Goal: Task Accomplishment & Management: Use online tool/utility

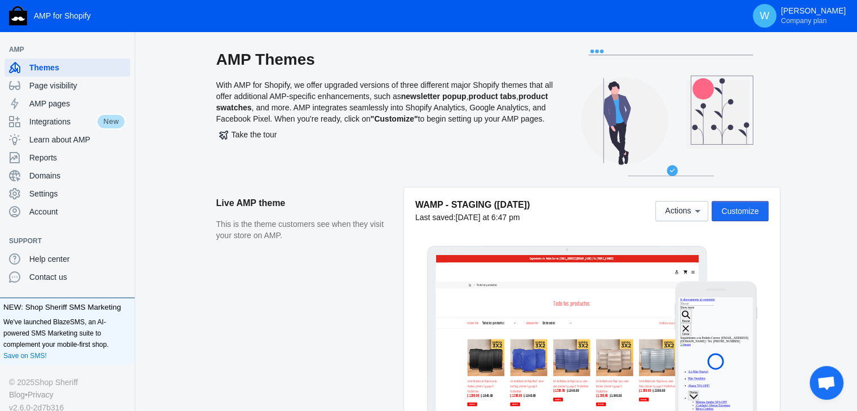
click at [741, 207] on span "Customize" at bounding box center [739, 211] width 37 height 9
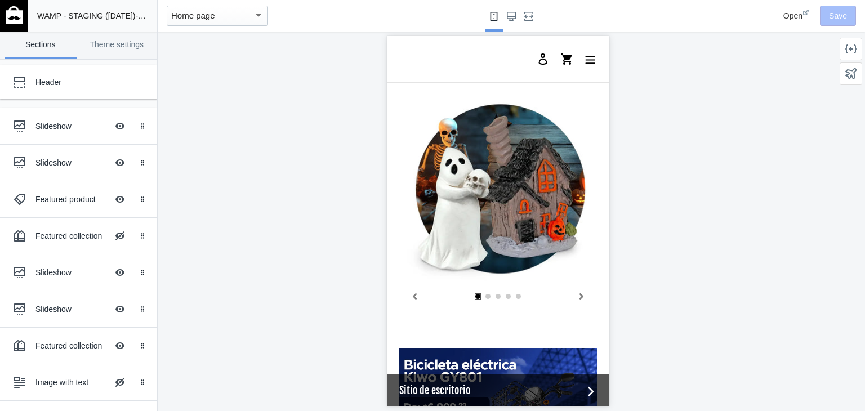
scroll to position [353, 0]
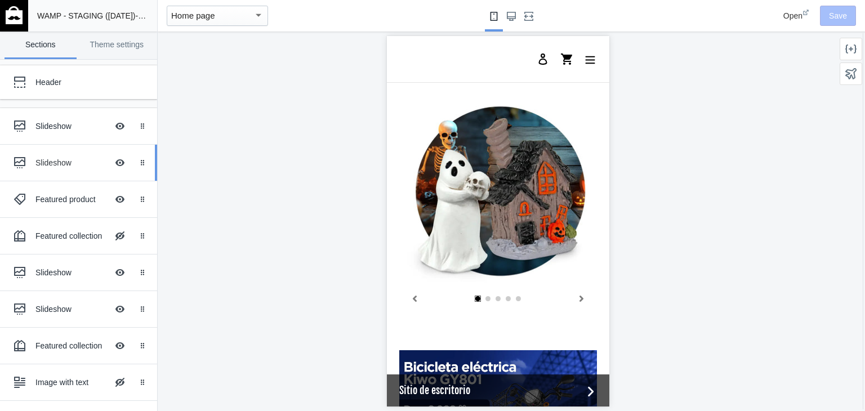
click at [39, 168] on div "Slideshow Hide Image with text overlay" at bounding box center [70, 162] width 124 height 25
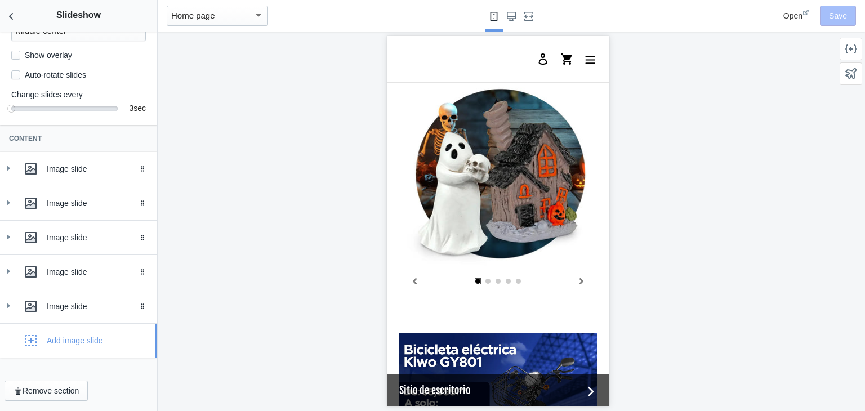
scroll to position [0, 214]
click at [28, 345] on icon "button" at bounding box center [30, 340] width 11 height 11
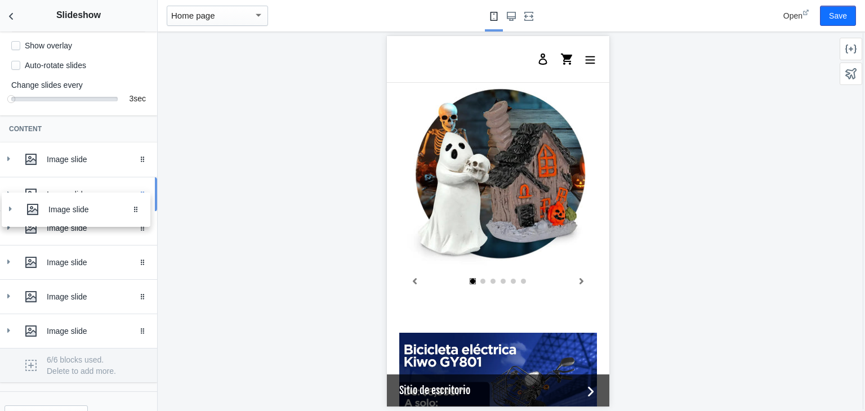
drag, startPoint x: 136, startPoint y: 343, endPoint x: 137, endPoint y: 210, distance: 132.9
click at [8, 195] on use at bounding box center [8, 193] width 3 height 5
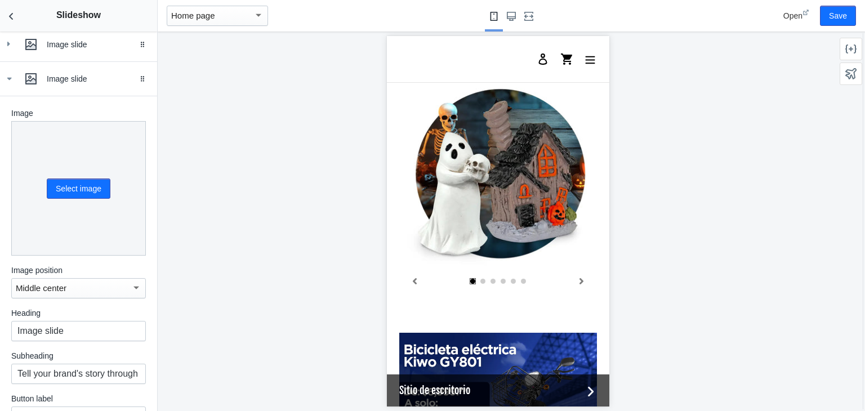
scroll to position [295, 0]
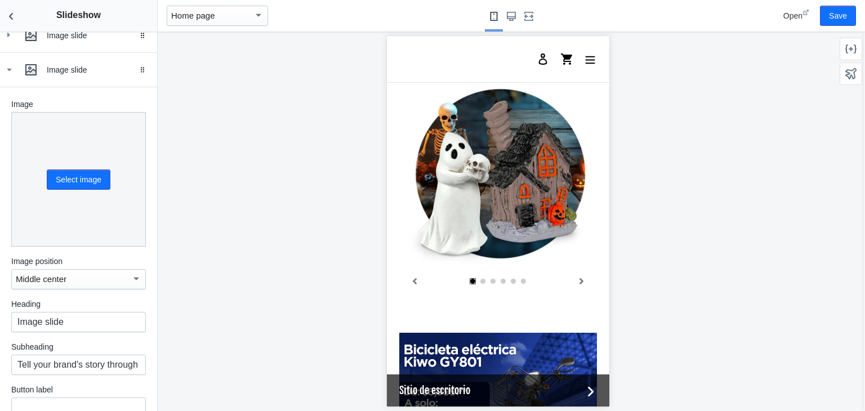
click at [69, 175] on div "Select image" at bounding box center [74, 175] width 73 height 29
click at [69, 184] on button "Select image" at bounding box center [79, 180] width 64 height 20
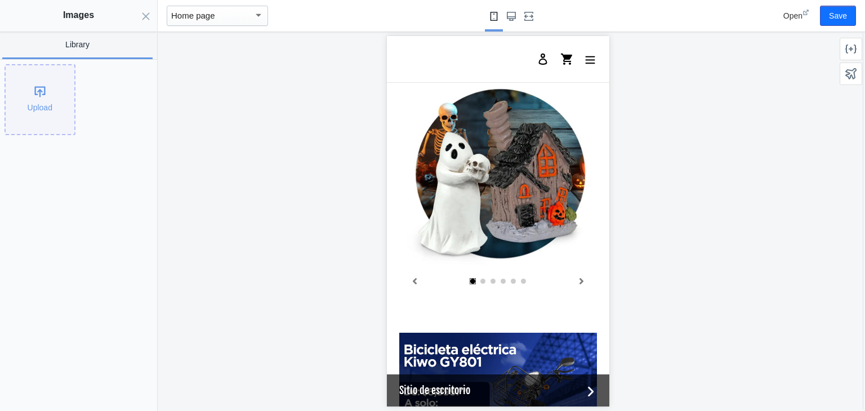
click at [32, 75] on div "Upload" at bounding box center [40, 99] width 69 height 69
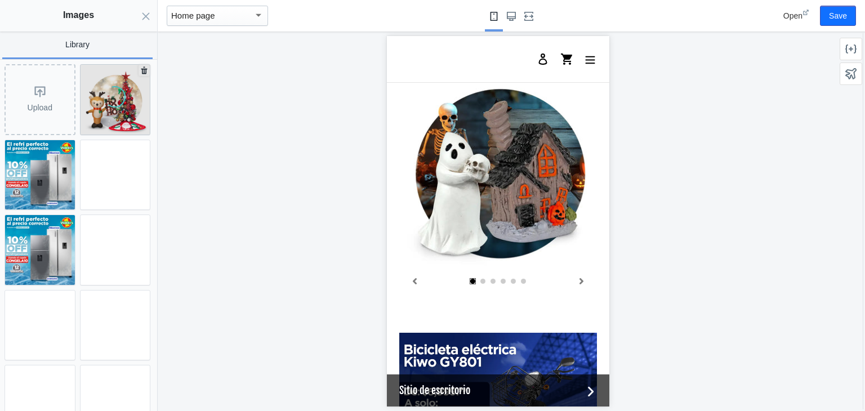
scroll to position [0, 214]
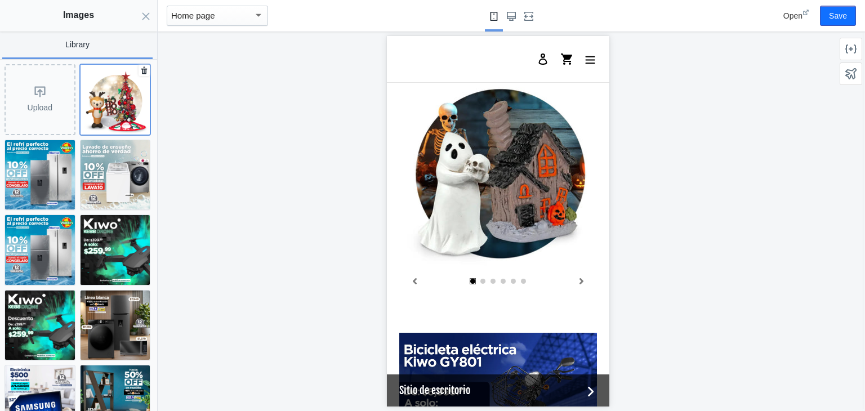
click at [116, 102] on img at bounding box center [116, 100] width 70 height 70
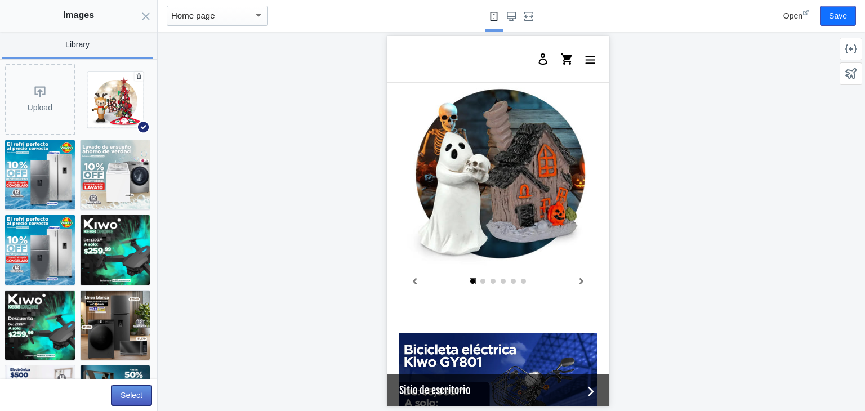
click at [131, 394] on button "Select" at bounding box center [132, 395] width 40 height 20
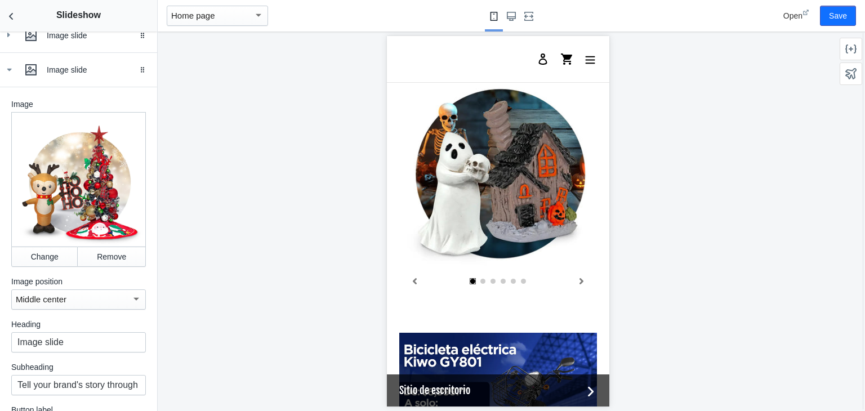
scroll to position [399, 0]
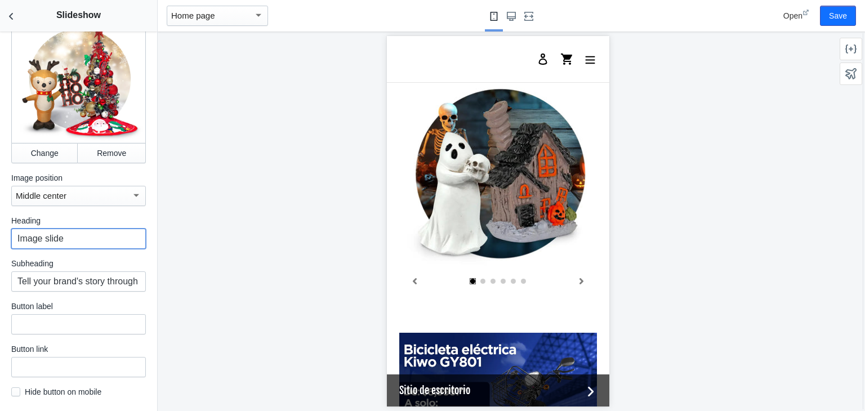
click at [72, 239] on input "Image slide" at bounding box center [78, 239] width 135 height 20
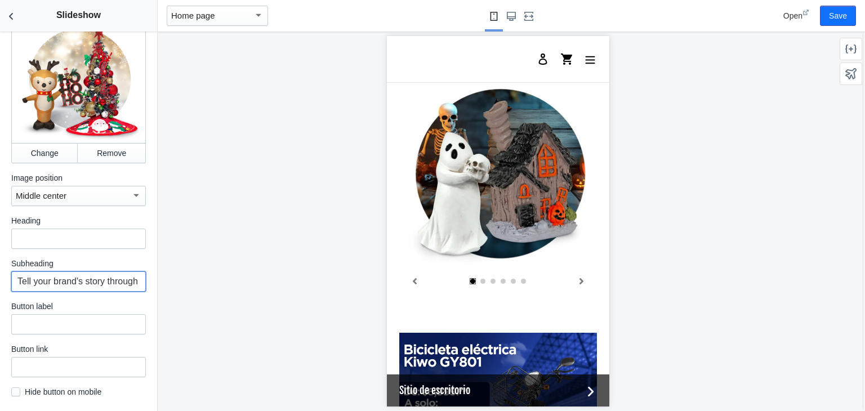
click at [78, 289] on input "Tell your brand's story through images" at bounding box center [78, 281] width 135 height 20
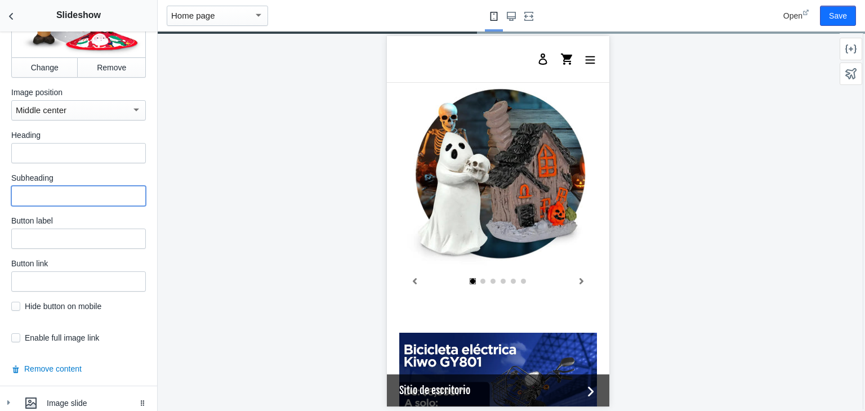
scroll to position [486, 0]
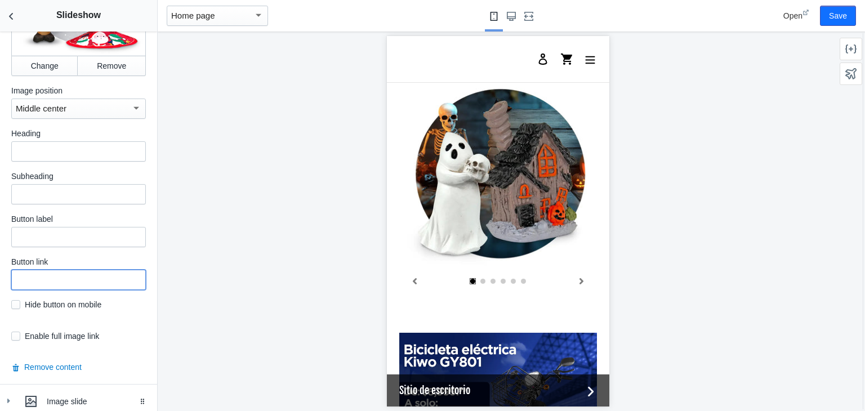
click at [55, 284] on input "text" at bounding box center [78, 280] width 135 height 20
paste input "[URL][DOMAIN_NAME]"
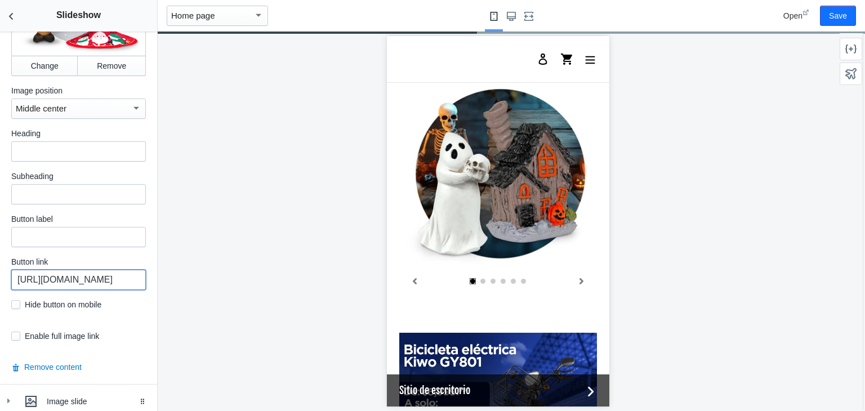
type input "[URL][DOMAIN_NAME]"
click at [16, 335] on input "checkbox" at bounding box center [15, 336] width 9 height 9
checkbox input "true"
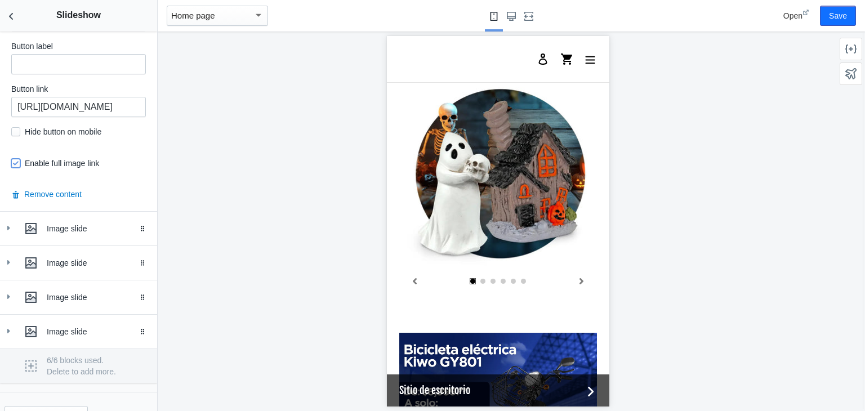
scroll to position [685, 0]
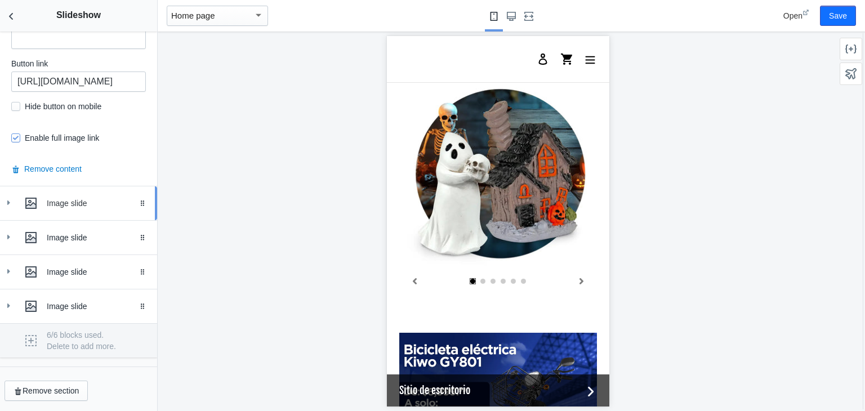
click at [16, 199] on div "Image slide" at bounding box center [78, 203] width 140 height 23
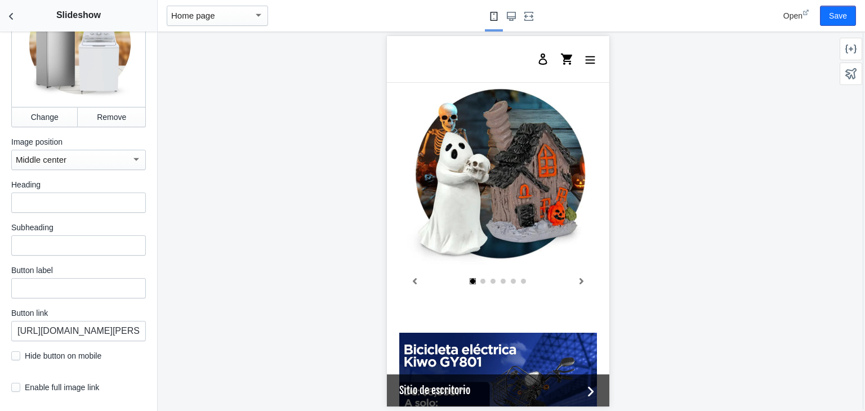
scroll to position [1077, 0]
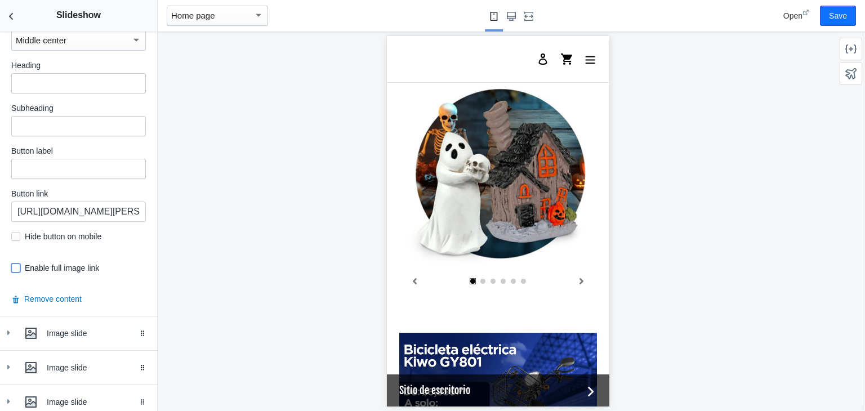
click at [15, 264] on input "checkbox" at bounding box center [15, 268] width 9 height 9
checkbox input "true"
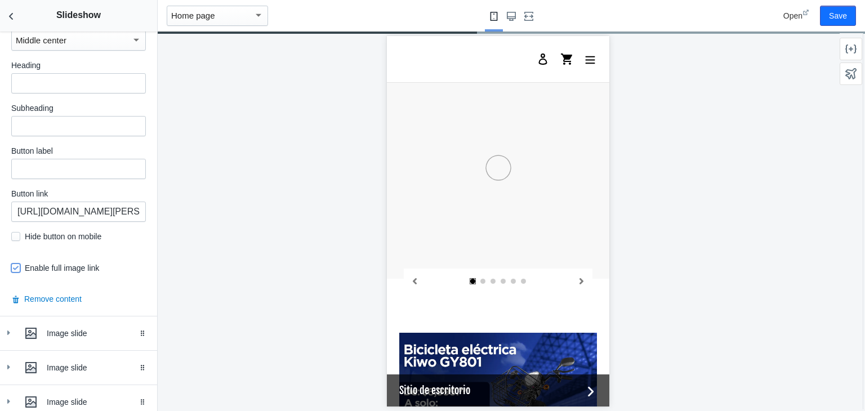
scroll to position [1164, 0]
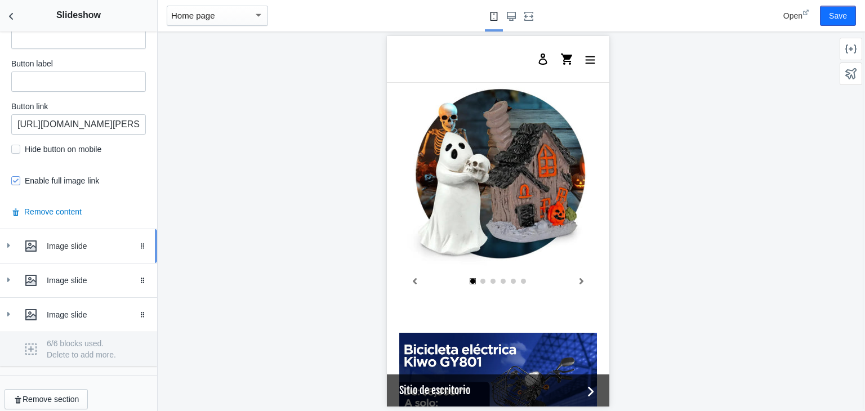
click at [15, 235] on div "Image slide" at bounding box center [78, 246] width 140 height 23
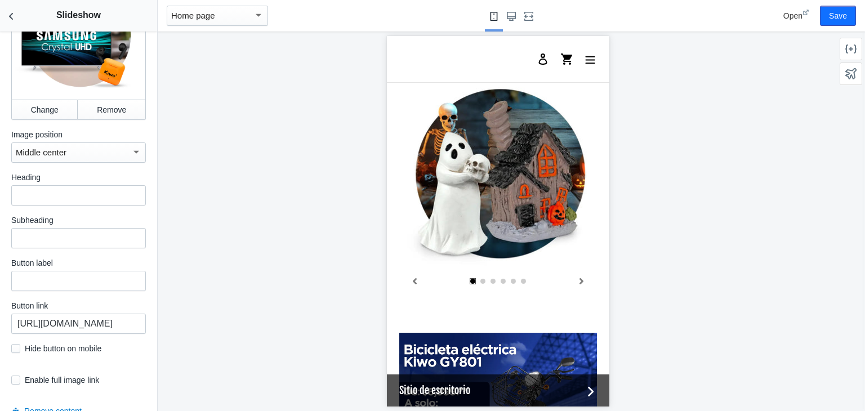
scroll to position [1490, 0]
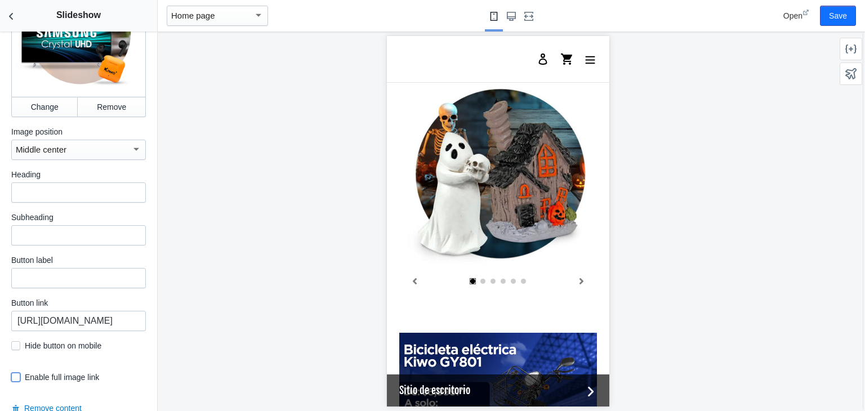
click at [11, 373] on input "checkbox" at bounding box center [15, 377] width 9 height 9
checkbox input "true"
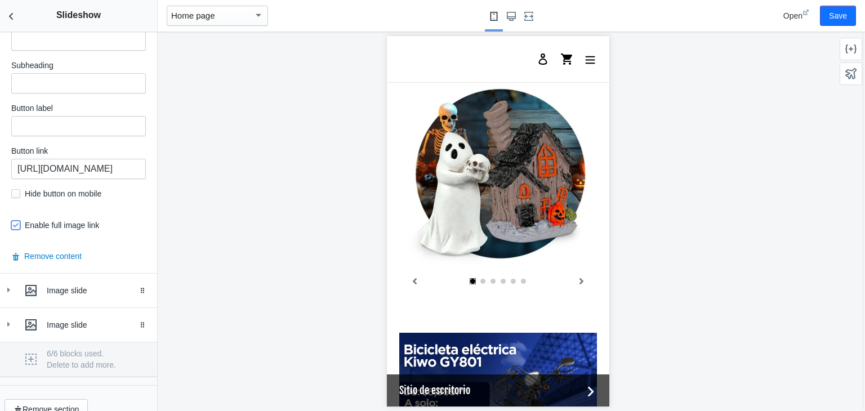
scroll to position [0, 0]
click at [7, 284] on icon at bounding box center [8, 289] width 11 height 11
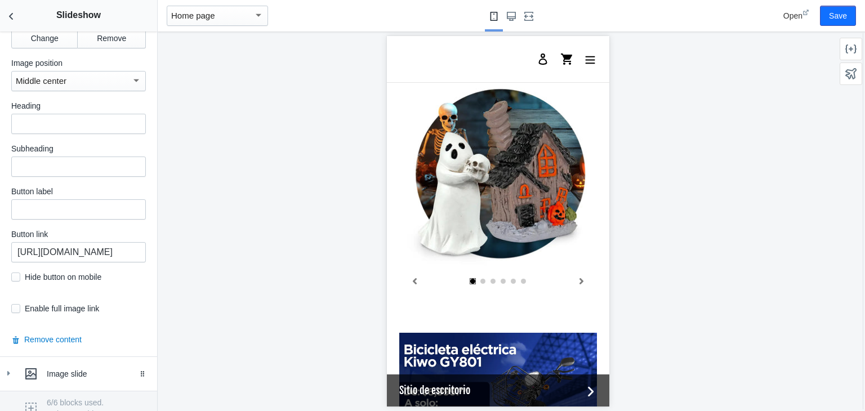
scroll to position [2097, 0]
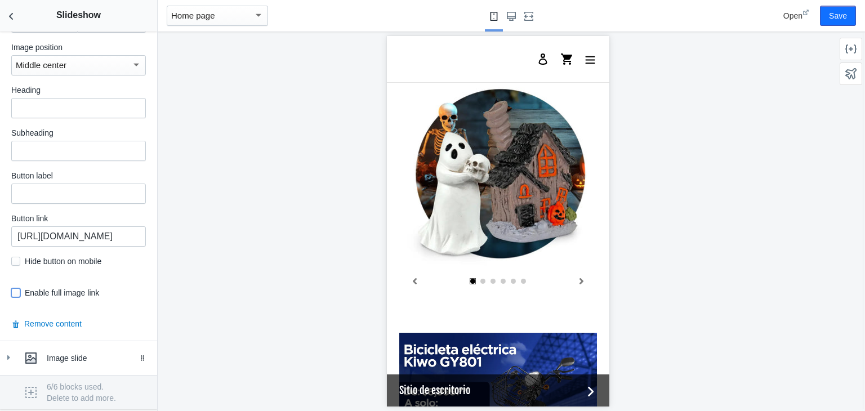
click at [15, 288] on input "checkbox" at bounding box center [15, 292] width 9 height 9
checkbox input "true"
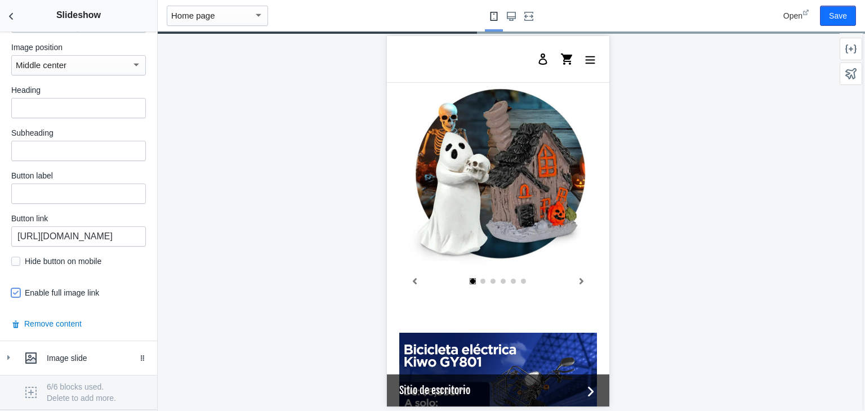
scroll to position [2121, 0]
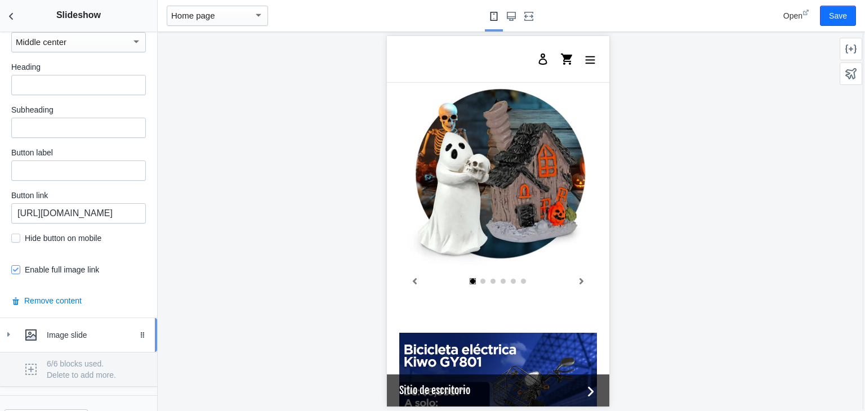
click at [14, 324] on div "Image slide" at bounding box center [78, 335] width 140 height 23
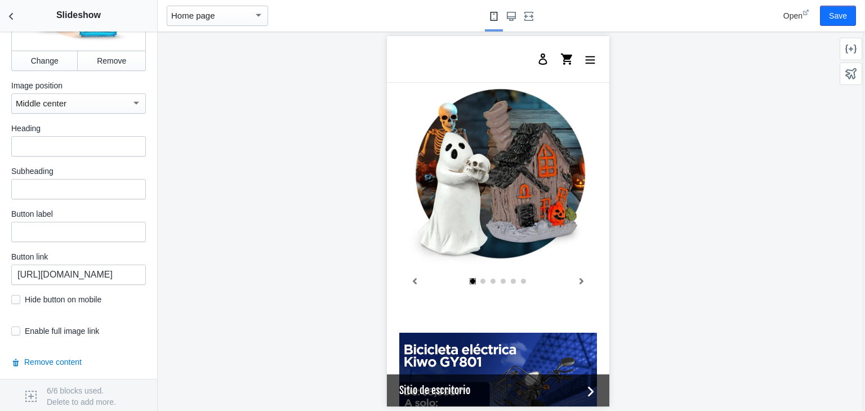
scroll to position [2582, 0]
click at [15, 326] on input "checkbox" at bounding box center [15, 330] width 9 height 9
checkbox input "true"
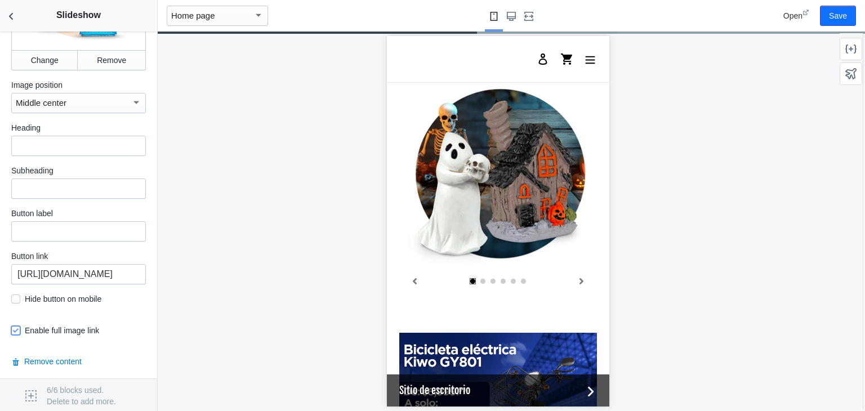
scroll to position [0, 214]
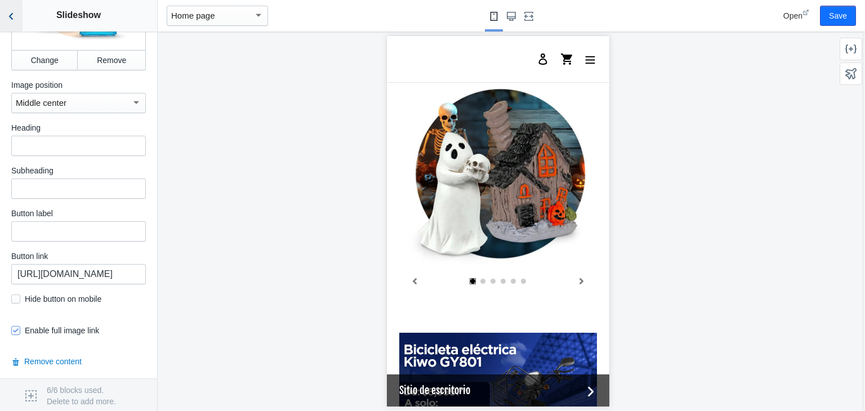
click at [4, 11] on button "Back to sections" at bounding box center [11, 16] width 23 height 32
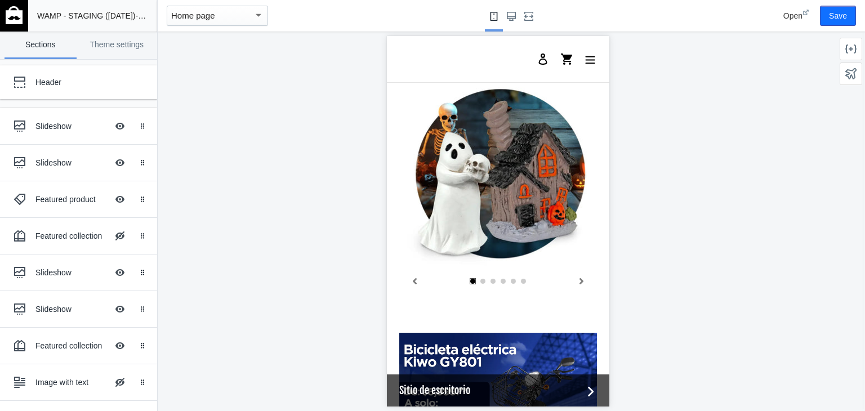
scroll to position [0, 0]
click at [853, 14] on button "Save" at bounding box center [838, 16] width 36 height 20
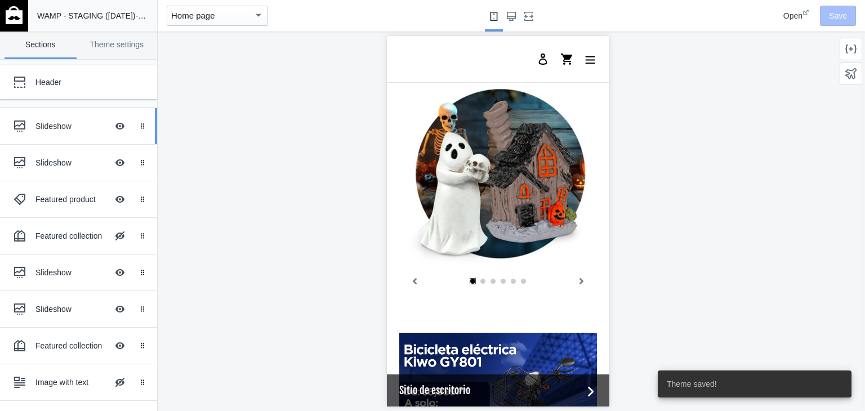
click at [39, 121] on div "Slideshow" at bounding box center [71, 126] width 72 height 11
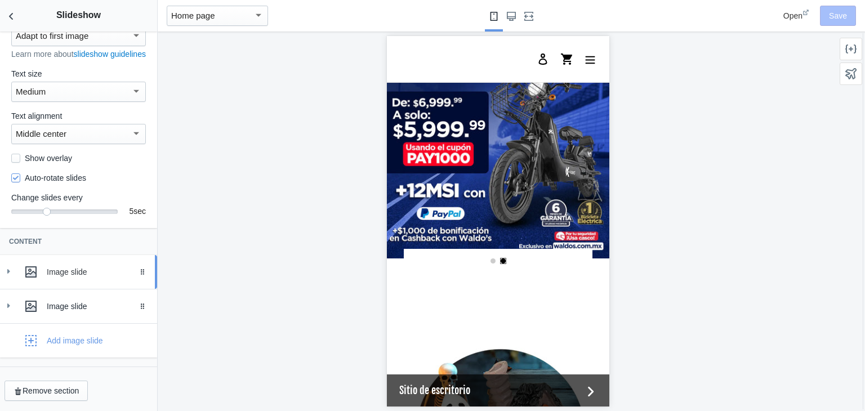
click at [11, 271] on icon at bounding box center [8, 271] width 11 height 11
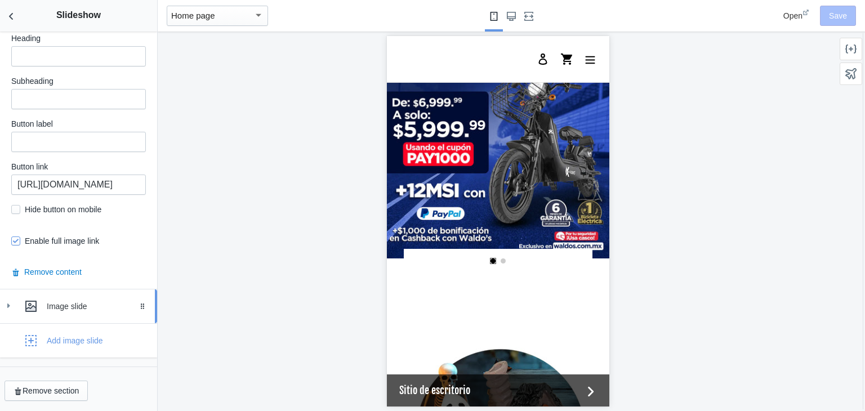
click at [14, 306] on icon at bounding box center [8, 305] width 11 height 11
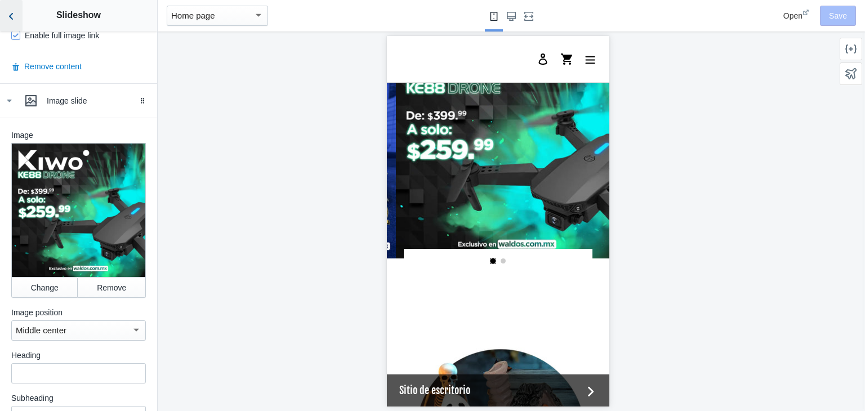
click at [14, 21] on icon "Back to sections" at bounding box center [11, 16] width 11 height 11
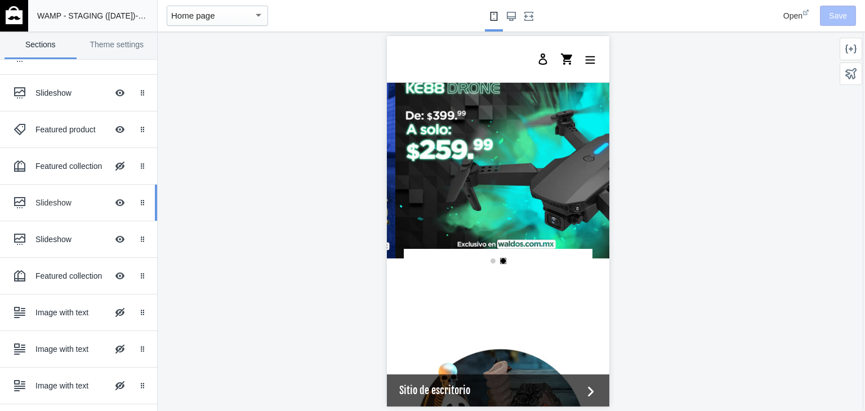
click at [34, 199] on ss-theme-editor-icon at bounding box center [21, 202] width 27 height 23
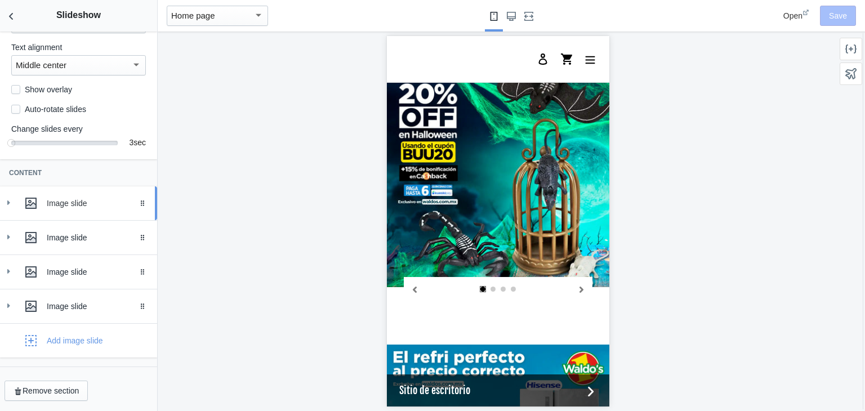
click at [6, 204] on icon at bounding box center [8, 202] width 11 height 11
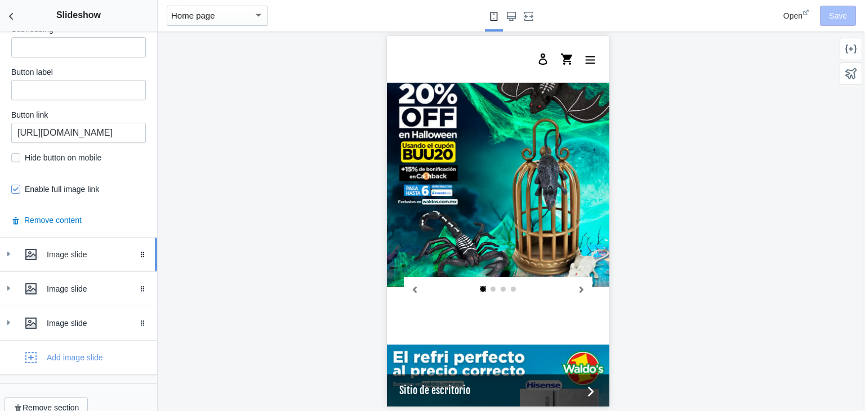
click at [11, 248] on div "Image slide" at bounding box center [78, 254] width 140 height 23
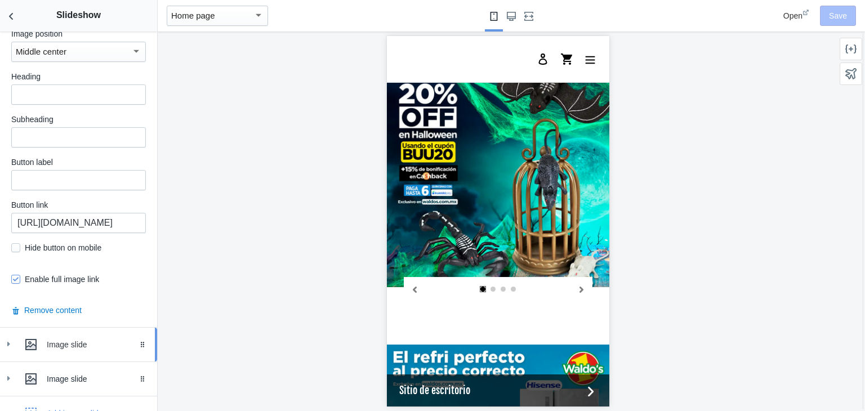
click at [16, 340] on div "Image slide" at bounding box center [78, 344] width 140 height 23
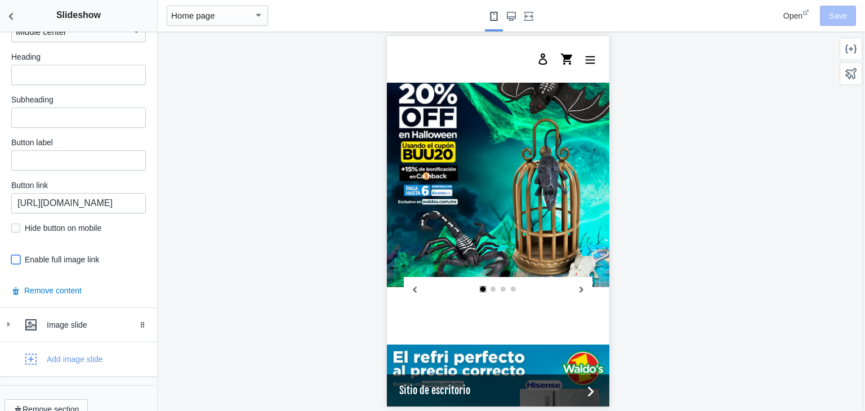
click at [15, 255] on input "checkbox" at bounding box center [15, 259] width 9 height 9
checkbox input "true"
click at [7, 308] on link "Image slide Drag to reorder" at bounding box center [78, 325] width 157 height 34
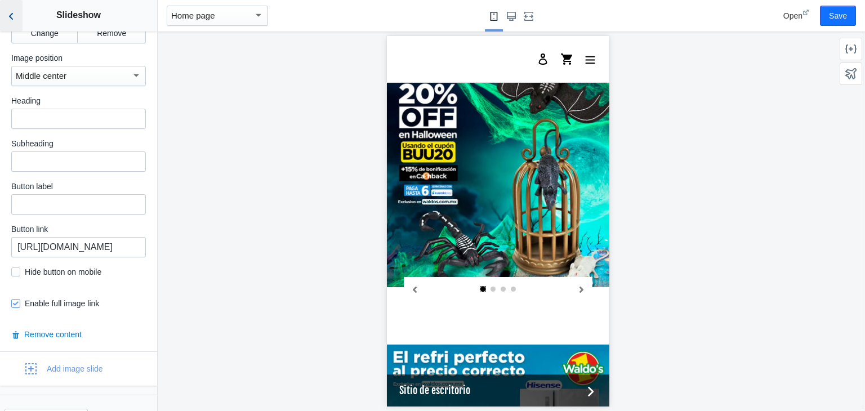
click at [9, 19] on icon "Back to sections" at bounding box center [11, 16] width 11 height 11
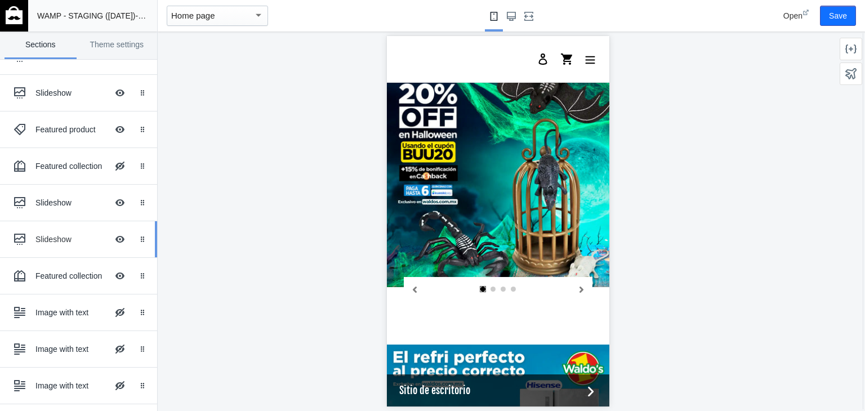
click at [59, 241] on div "Slideshow" at bounding box center [71, 239] width 72 height 11
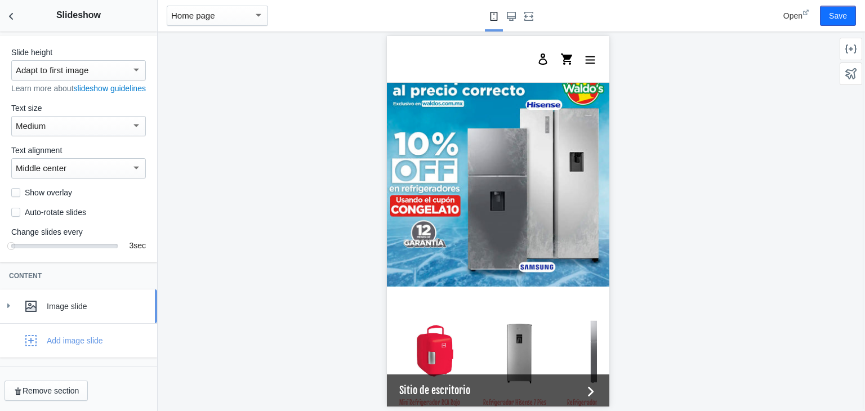
click at [8, 296] on div "Image slide" at bounding box center [78, 306] width 140 height 23
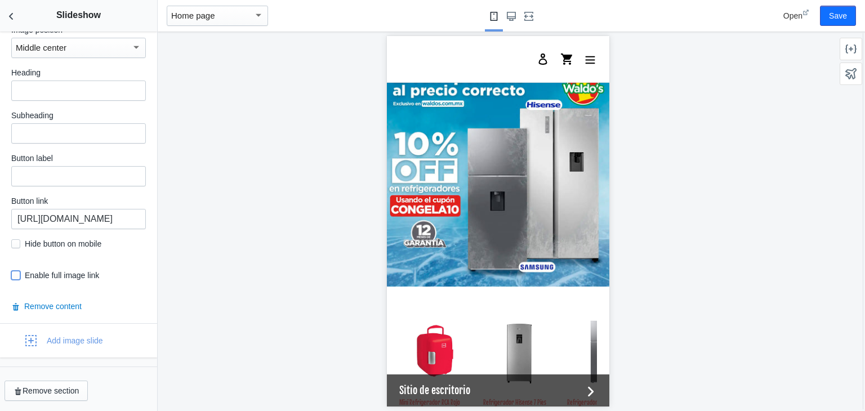
click at [15, 275] on input "checkbox" at bounding box center [15, 275] width 9 height 9
checkbox input "true"
click at [12, 11] on icon "Back to sections" at bounding box center [11, 16] width 11 height 11
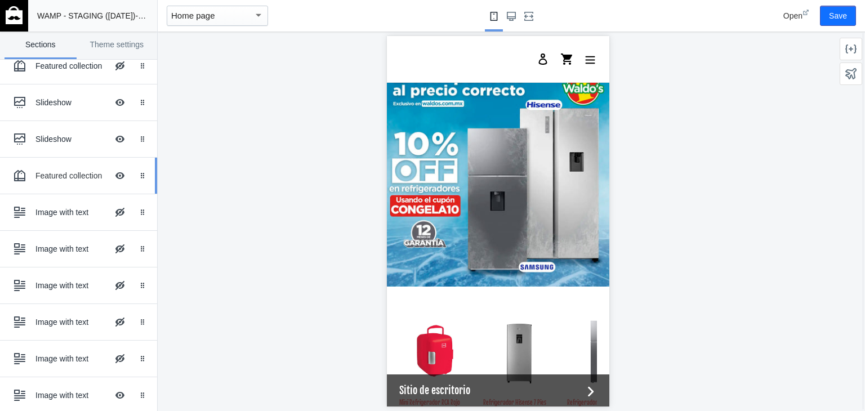
click at [48, 174] on div "Featured collection" at bounding box center [71, 175] width 72 height 11
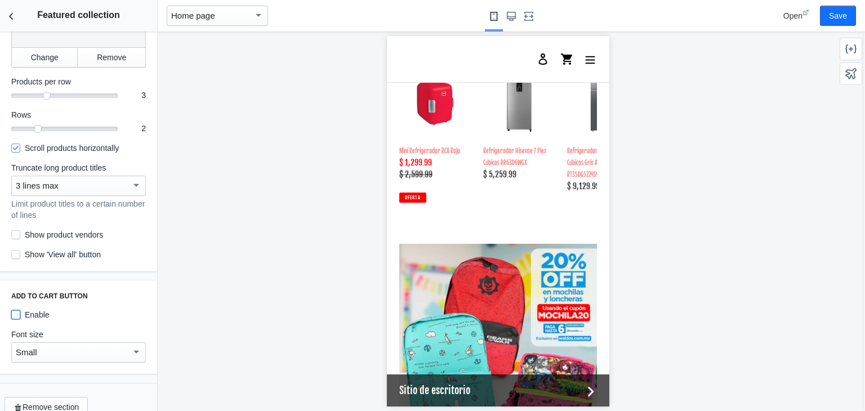
click at [12, 316] on input "Enable" at bounding box center [15, 314] width 9 height 9
checkbox input "true"
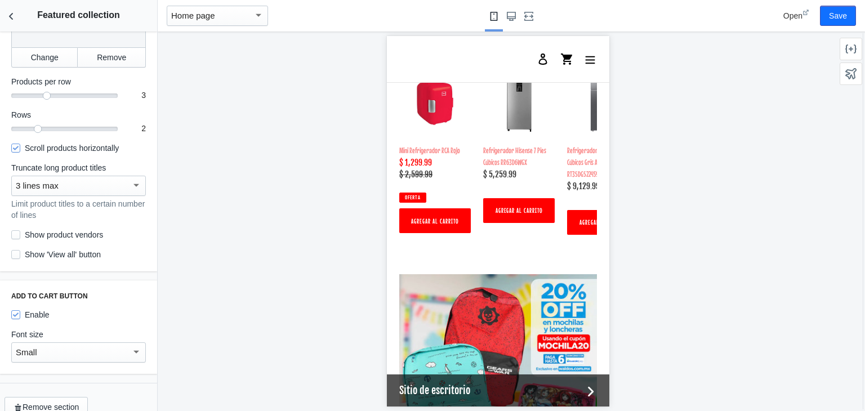
click at [107, 348] on div "Small" at bounding box center [73, 353] width 115 height 14
click at [492, 226] on div at bounding box center [432, 205] width 865 height 411
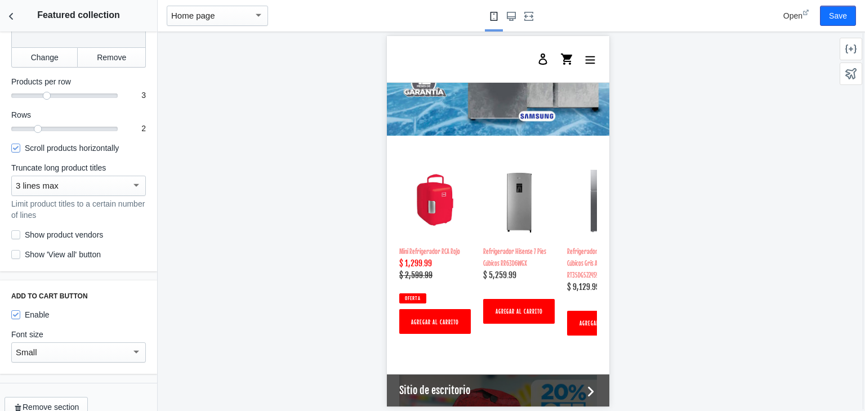
click at [84, 358] on div "Small" at bounding box center [73, 353] width 115 height 14
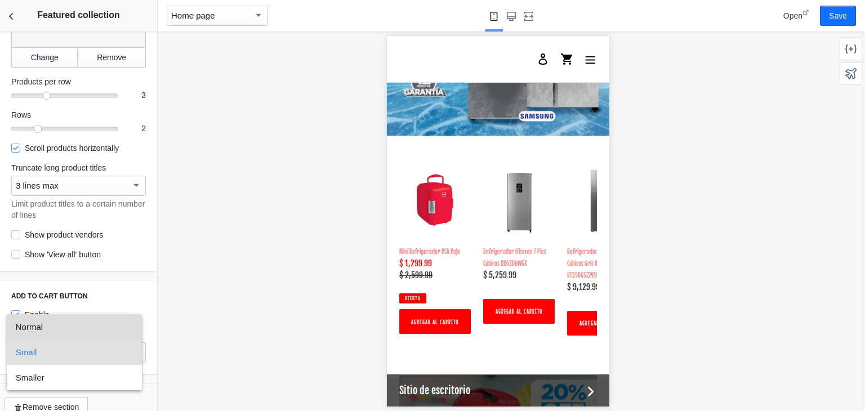
click at [57, 323] on span "Normal" at bounding box center [74, 326] width 117 height 25
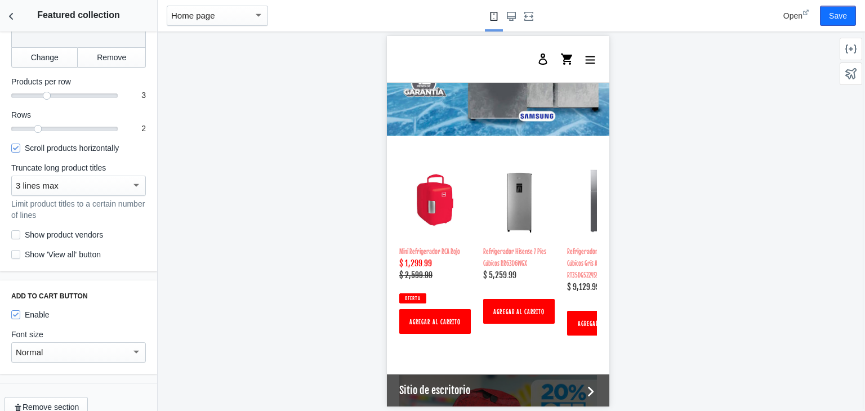
click at [97, 352] on div "Normal" at bounding box center [73, 353] width 115 height 14
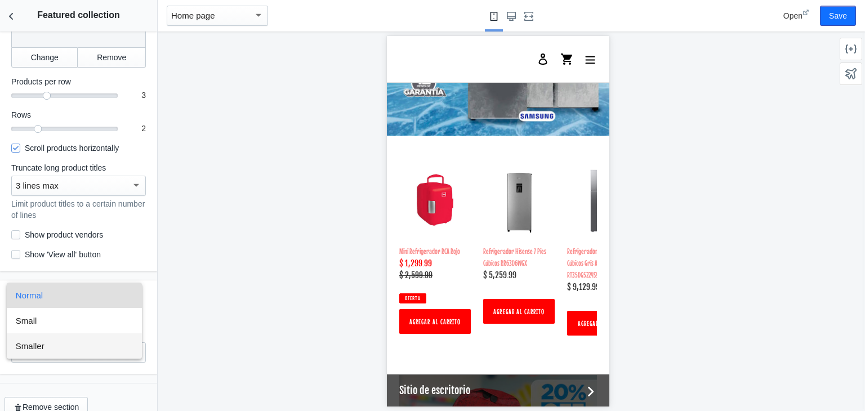
click at [57, 343] on span "Smaller" at bounding box center [74, 345] width 117 height 25
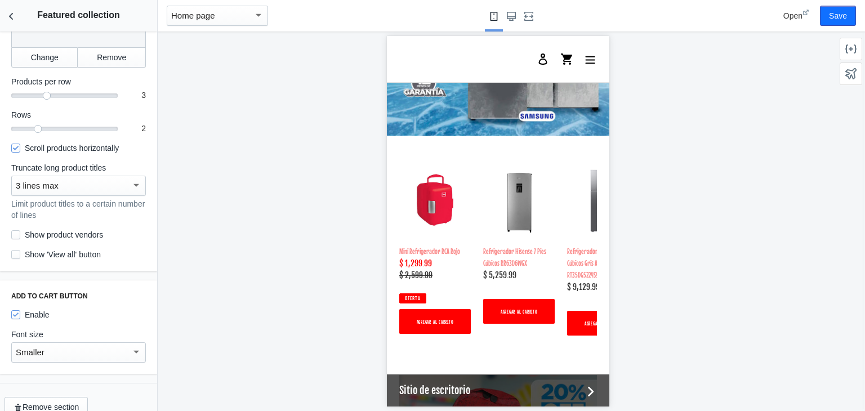
click at [97, 358] on div "Smaller" at bounding box center [73, 353] width 115 height 14
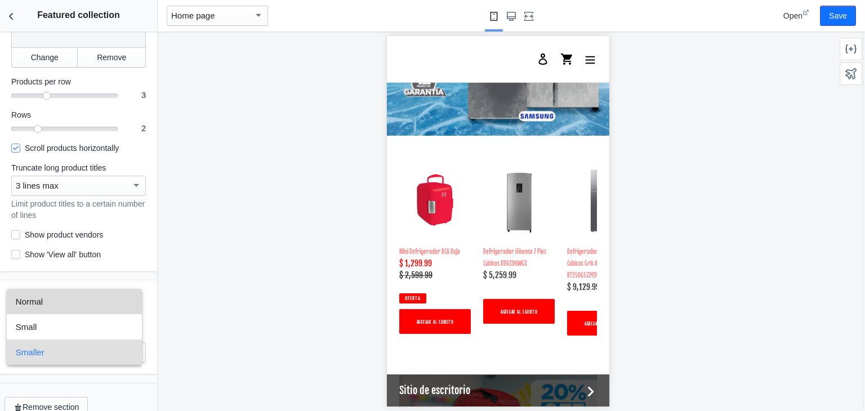
click at [58, 307] on span "Normal" at bounding box center [74, 301] width 117 height 25
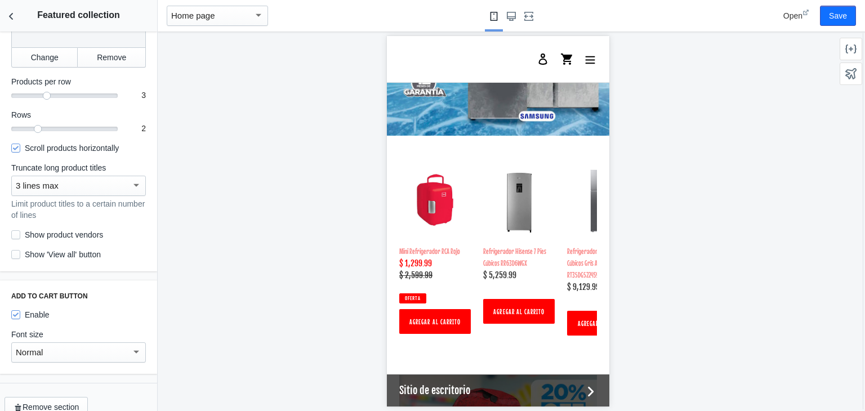
click at [81, 345] on div "Normal" at bounding box center [78, 352] width 135 height 20
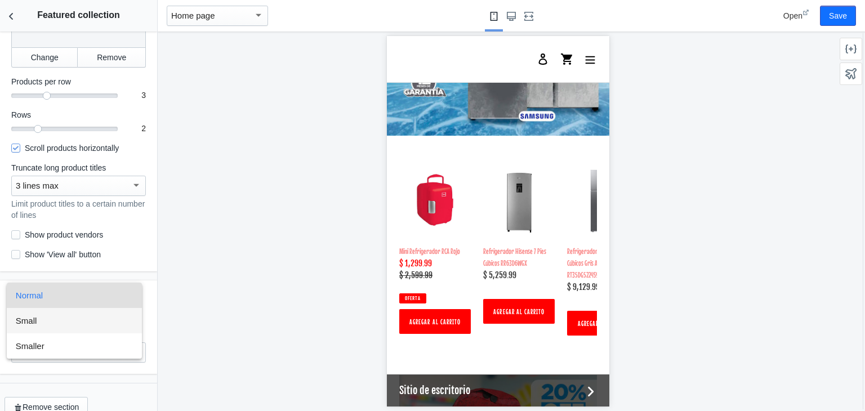
click at [56, 323] on span "Small" at bounding box center [74, 320] width 117 height 25
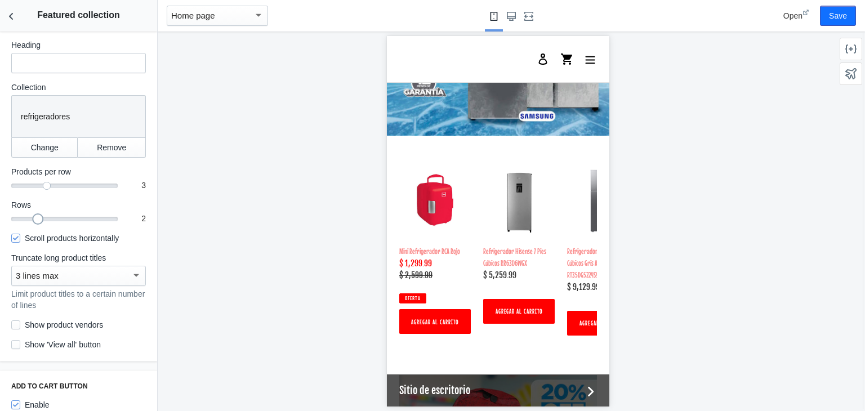
drag, startPoint x: 37, startPoint y: 221, endPoint x: 24, endPoint y: 221, distance: 13.0
click at [24, 221] on mat-slider "2" at bounding box center [64, 218] width 106 height 11
drag, startPoint x: 34, startPoint y: 221, endPoint x: 74, endPoint y: 225, distance: 40.7
click at [74, 225] on div "Heading Collection Collection refrigeradores Change Remove Products per row 3 3…" at bounding box center [78, 194] width 157 height 333
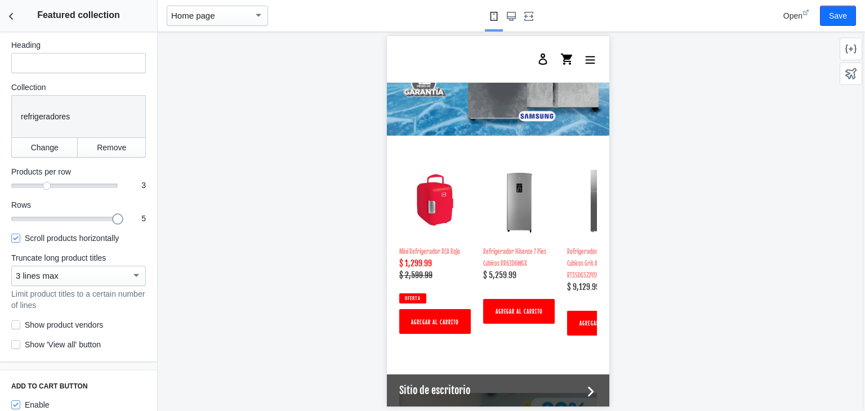
drag, startPoint x: 86, startPoint y: 219, endPoint x: 111, endPoint y: 226, distance: 25.7
click at [111, 226] on div "Heading Collection Collection refrigeradores Change Remove Products per row 3 3…" at bounding box center [78, 194] width 157 height 333
click at [110, 273] on div "3 lines max" at bounding box center [73, 276] width 115 height 14
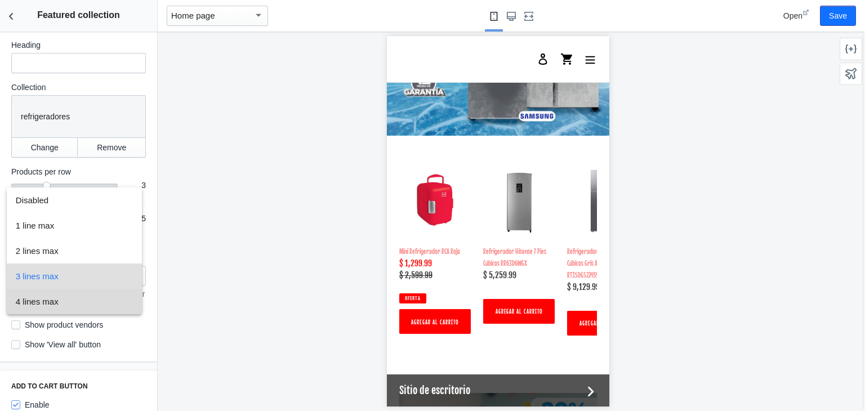
click at [66, 308] on span "4 lines max" at bounding box center [74, 301] width 117 height 25
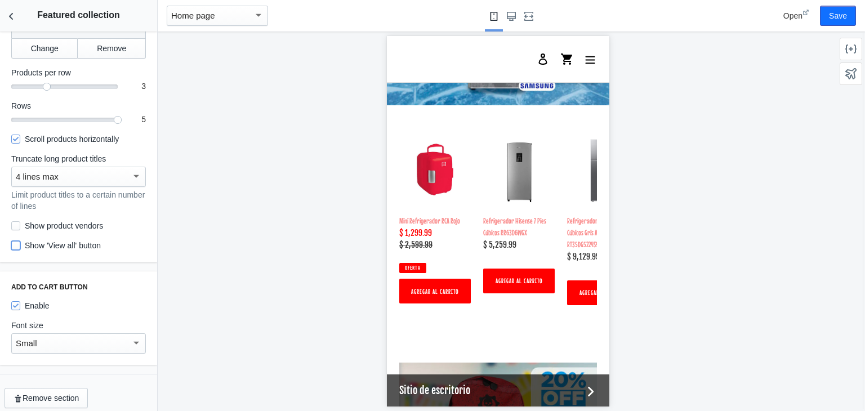
click at [17, 245] on input "Show 'View all' button" at bounding box center [15, 245] width 9 height 9
checkbox input "true"
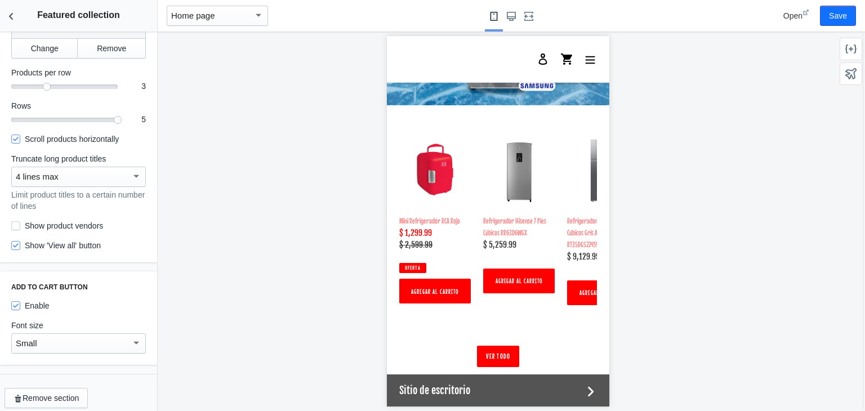
click at [20, 226] on label "Show product vendors" at bounding box center [57, 225] width 92 height 11
click at [20, 226] on input "Show product vendors" at bounding box center [15, 225] width 9 height 9
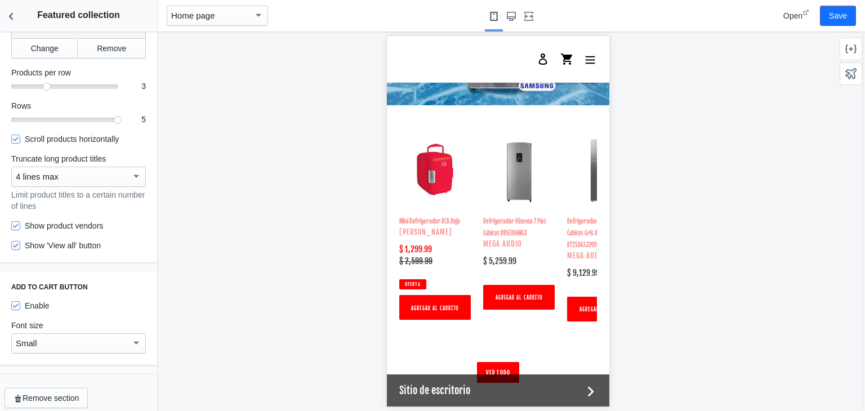
click at [20, 226] on label "Show product vendors" at bounding box center [57, 225] width 92 height 11
click at [20, 226] on input "Show product vendors" at bounding box center [15, 225] width 9 height 9
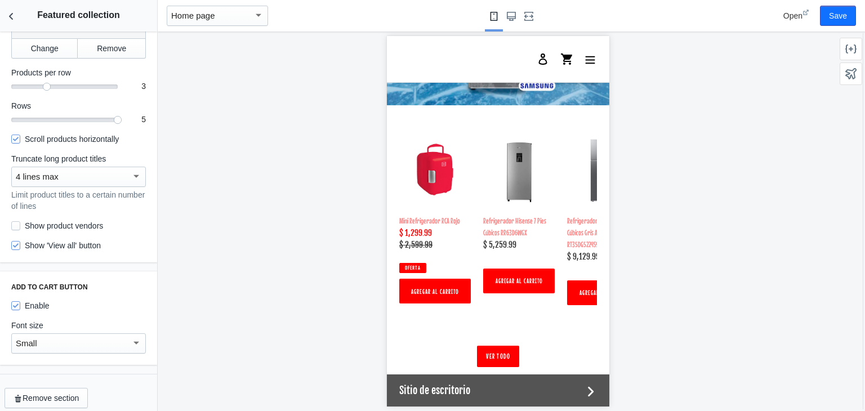
click at [20, 226] on label "Show product vendors" at bounding box center [57, 225] width 92 height 11
click at [20, 226] on input "Show product vendors" at bounding box center [15, 225] width 9 height 9
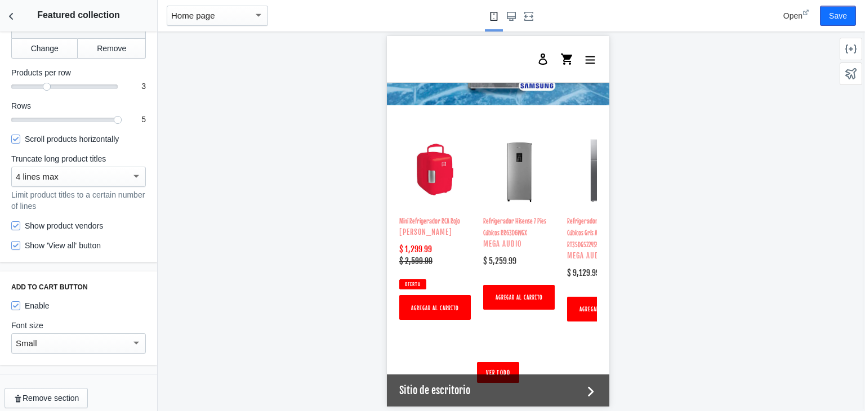
click at [20, 226] on label "Show product vendors" at bounding box center [57, 225] width 92 height 11
click at [20, 226] on input "Show product vendors" at bounding box center [15, 225] width 9 height 9
checkbox input "false"
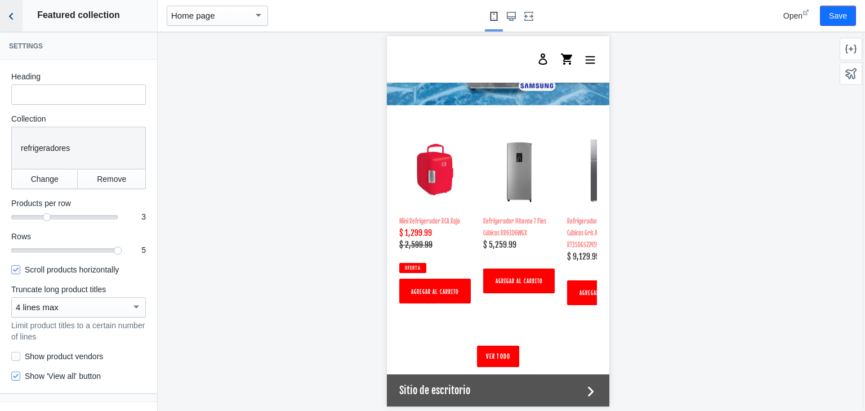
click at [14, 16] on icon "Back to sections" at bounding box center [11, 16] width 11 height 11
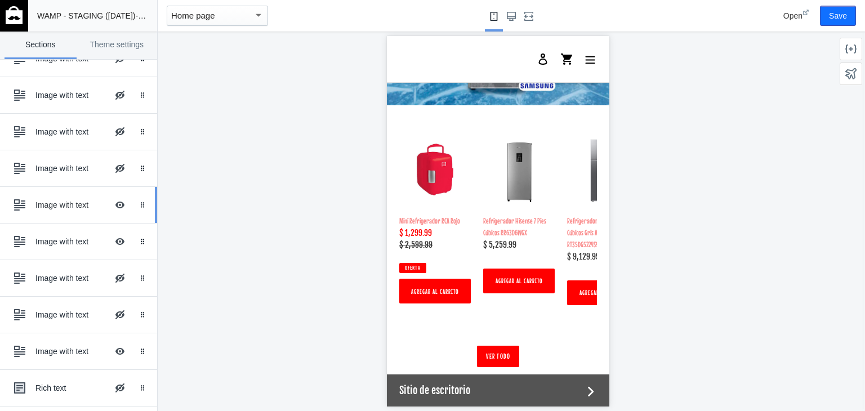
click at [52, 203] on div "Image with text" at bounding box center [71, 204] width 72 height 11
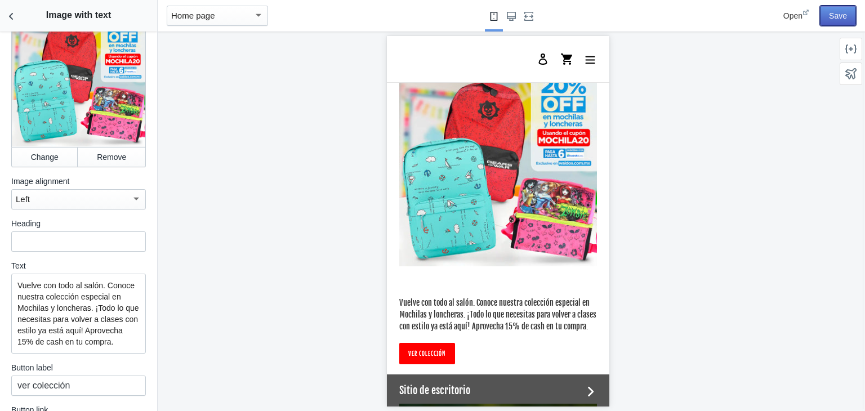
click at [840, 15] on button "Save" at bounding box center [838, 16] width 36 height 20
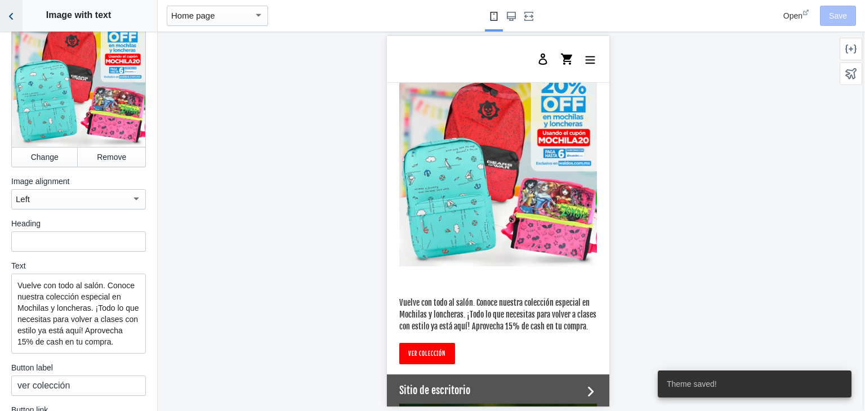
click at [0, 10] on button "Back to sections" at bounding box center [11, 16] width 23 height 32
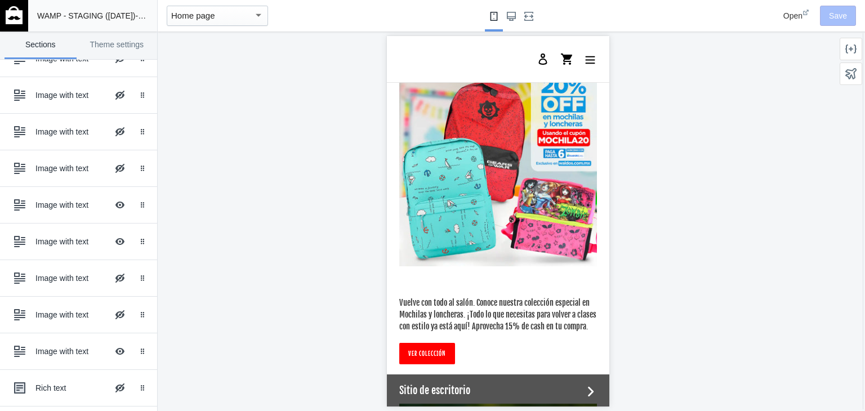
click at [5, 16] on link at bounding box center [14, 16] width 28 height 32
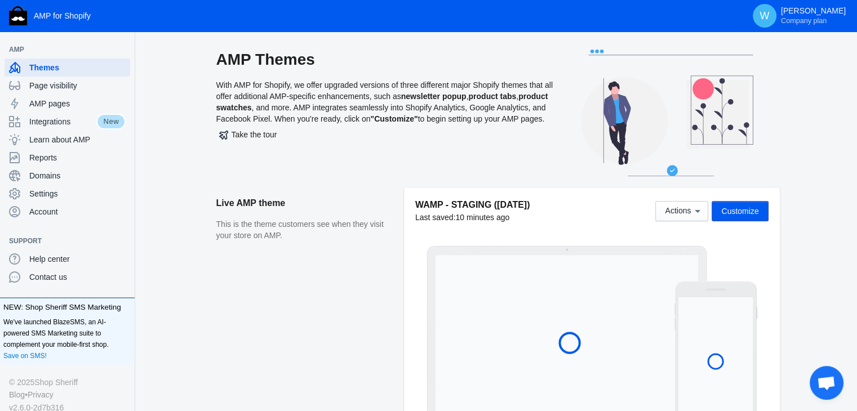
click at [732, 207] on span "Customize" at bounding box center [739, 211] width 37 height 9
